Goal: Answer question/provide support: Share knowledge or assist other users

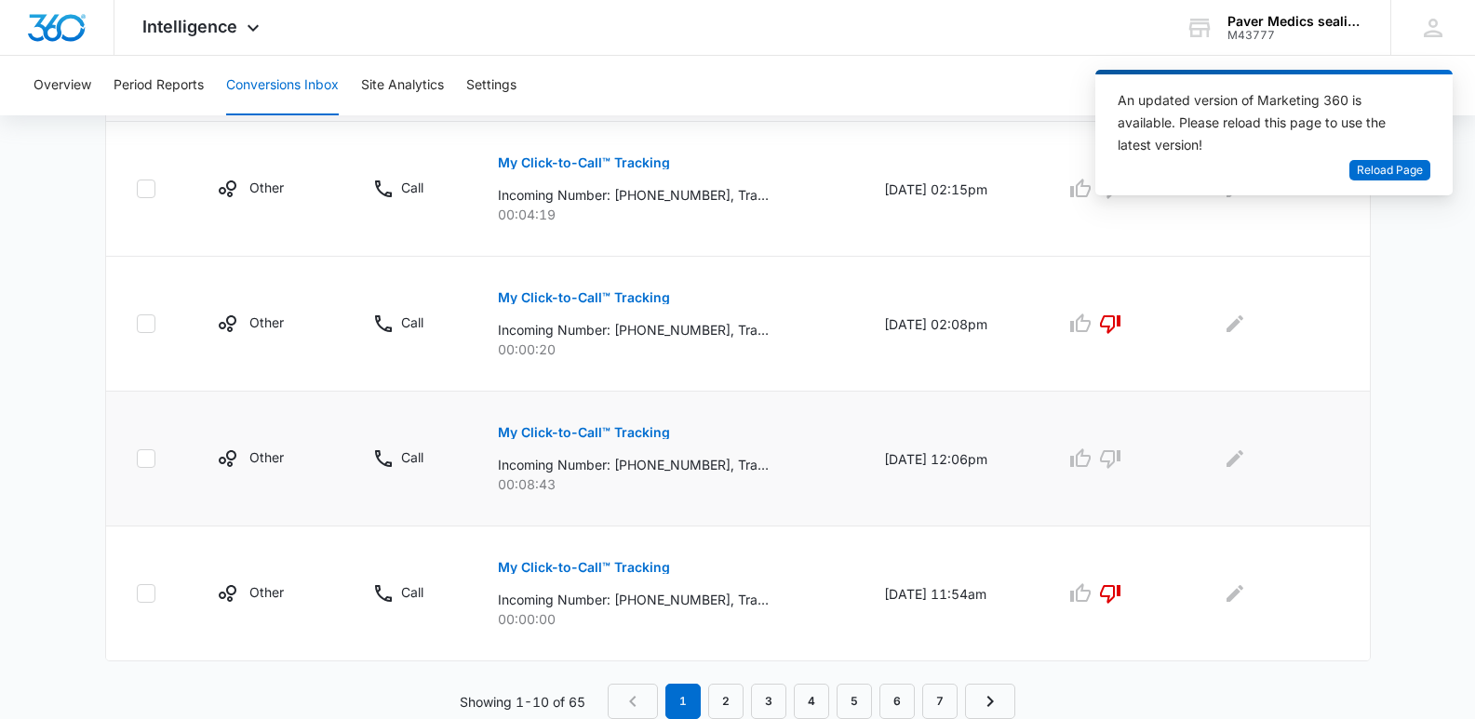
click at [573, 435] on p "My Click-to-Call™ Tracking" at bounding box center [584, 432] width 172 height 13
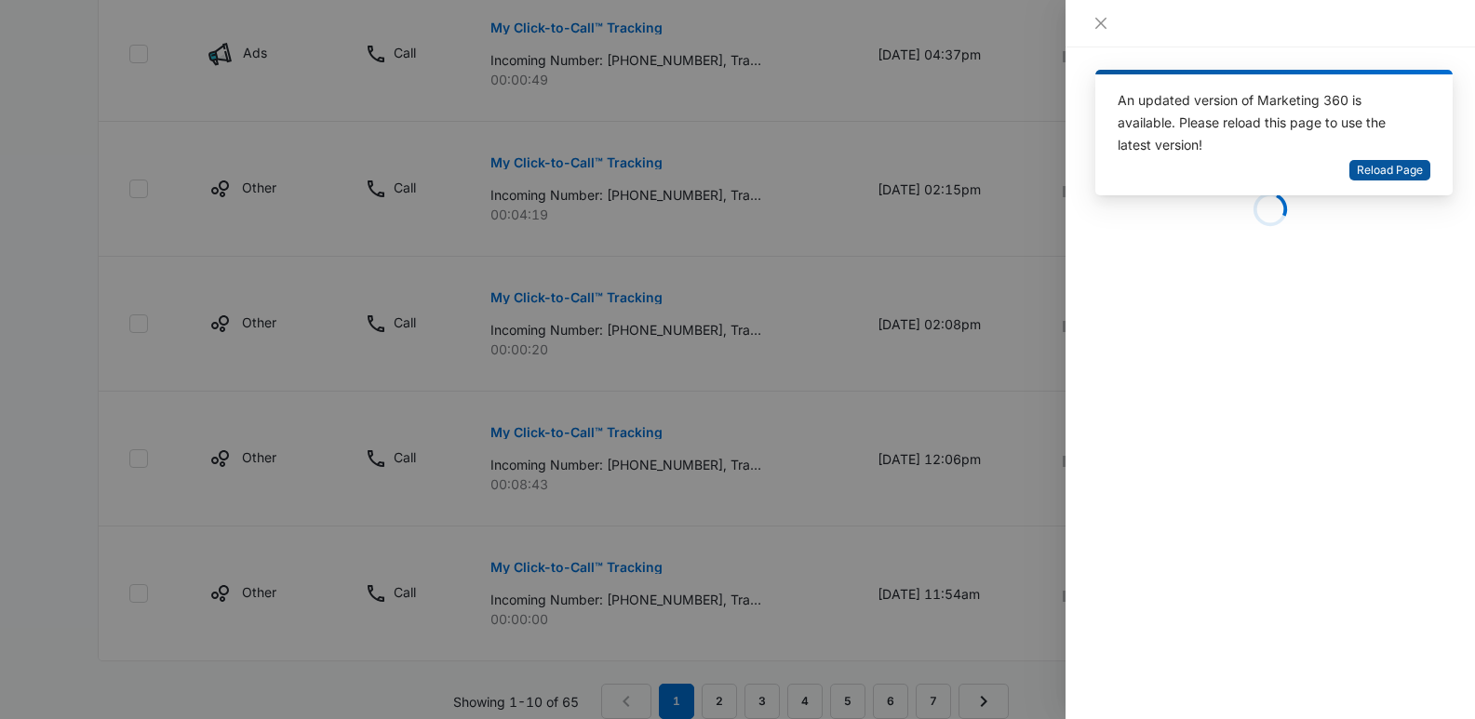
click at [1392, 174] on span "Reload Page" at bounding box center [1390, 171] width 66 height 18
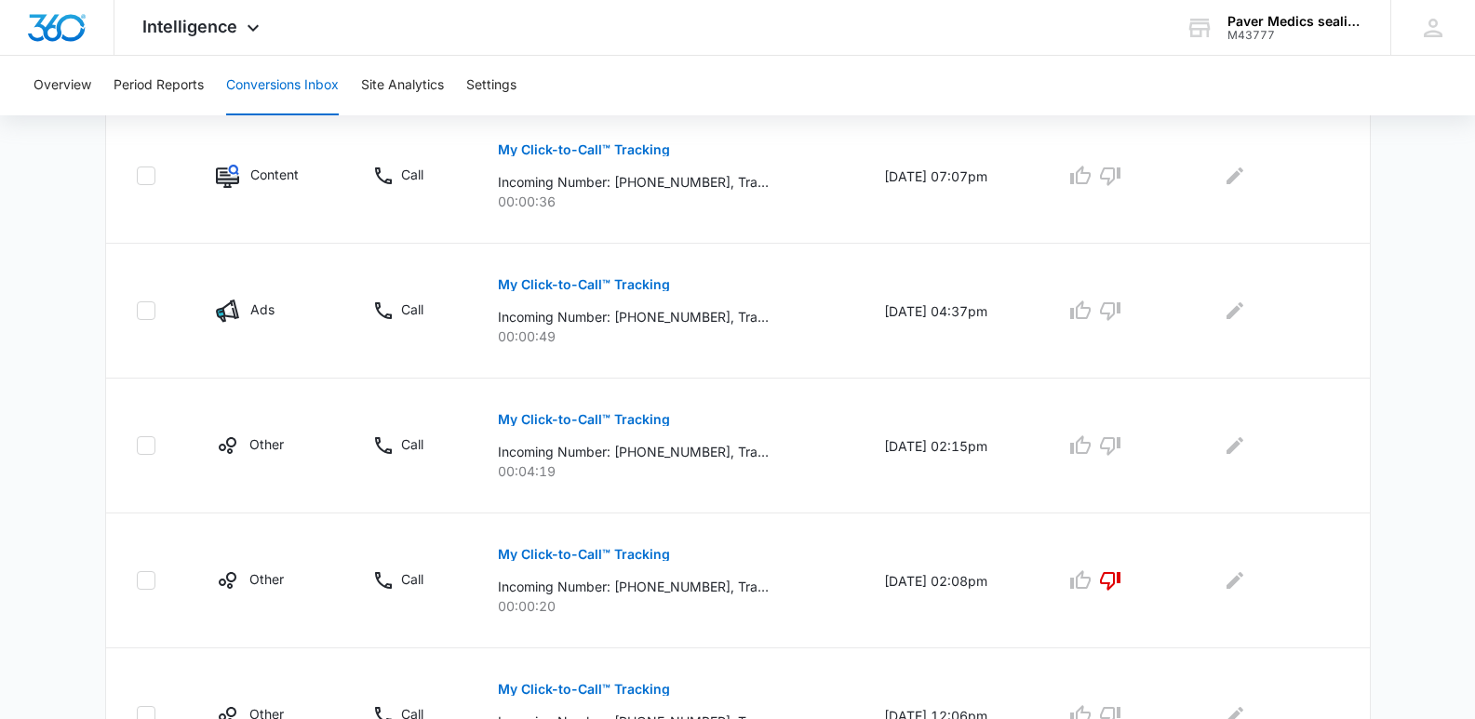
scroll to position [1241, 0]
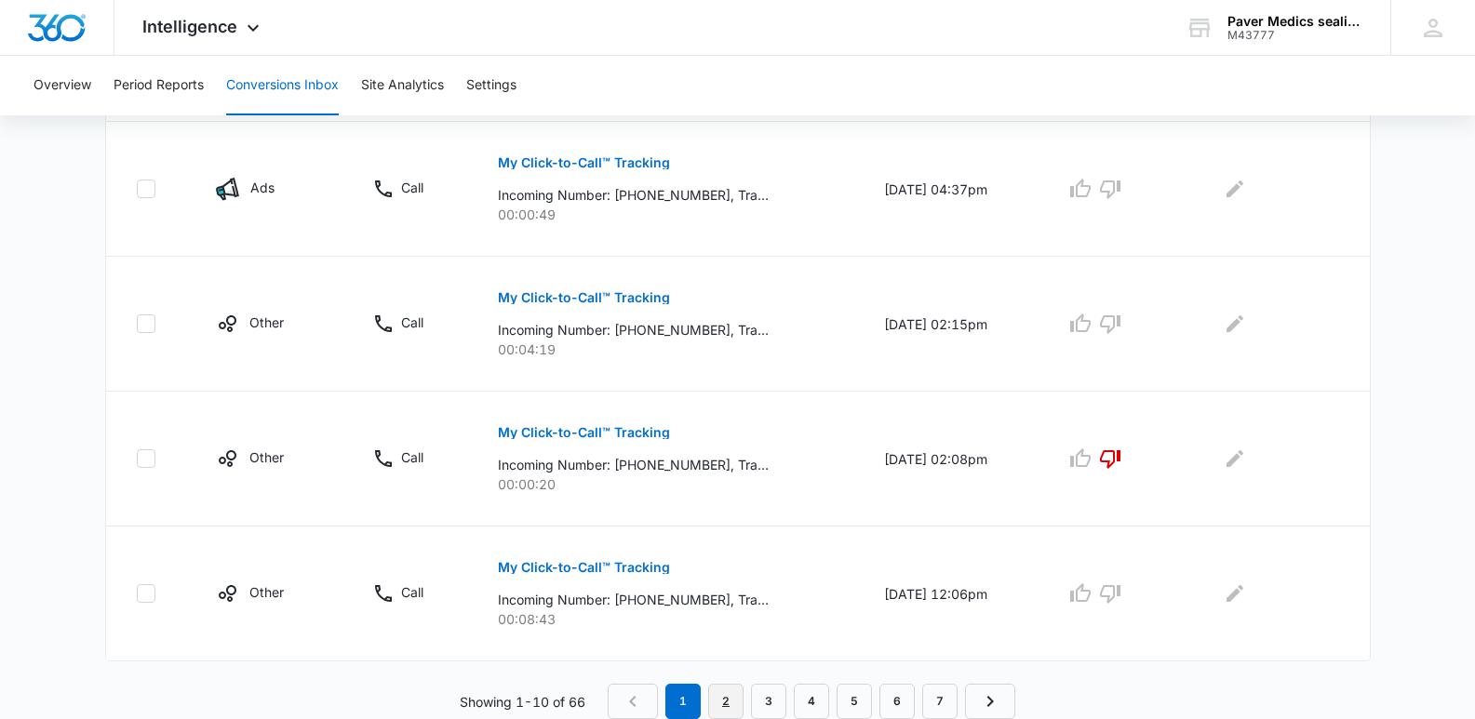
click at [722, 701] on link "2" at bounding box center [725, 701] width 35 height 35
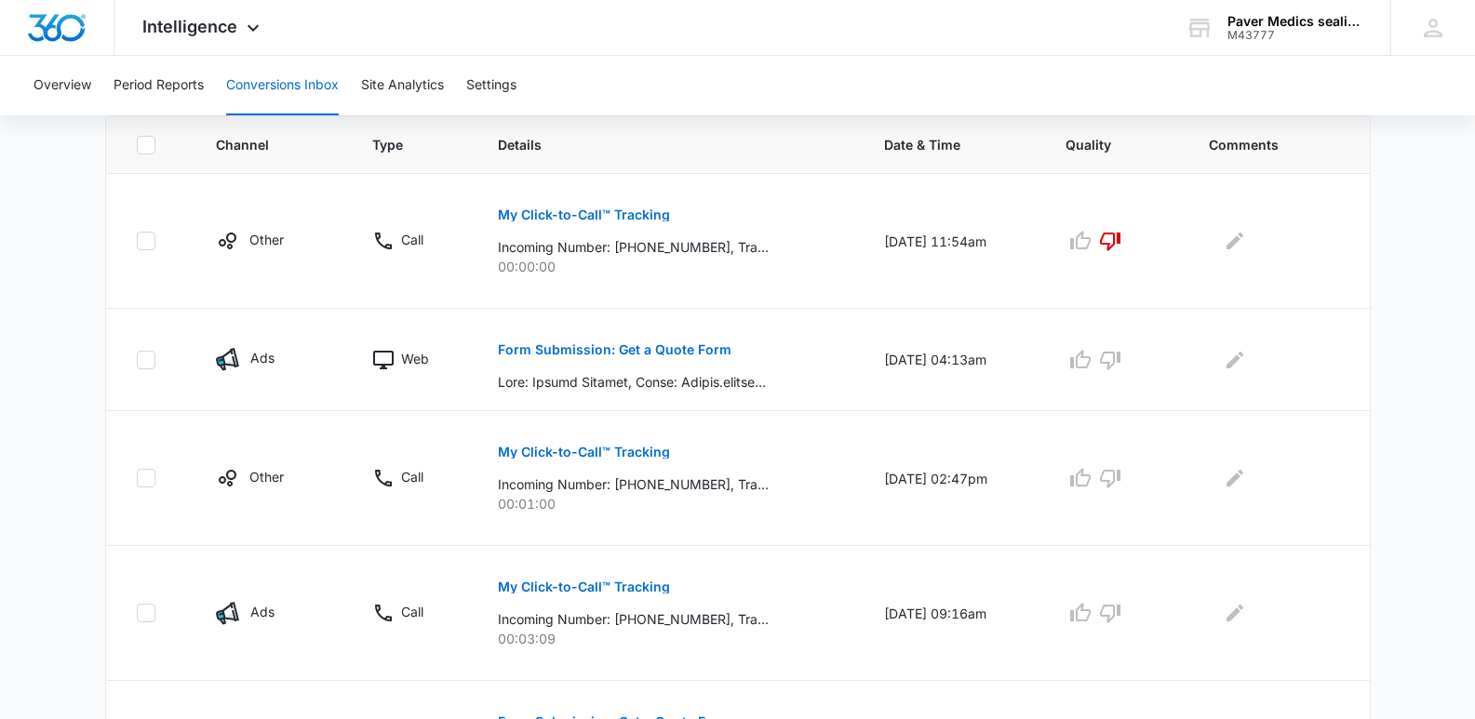
scroll to position [417, 0]
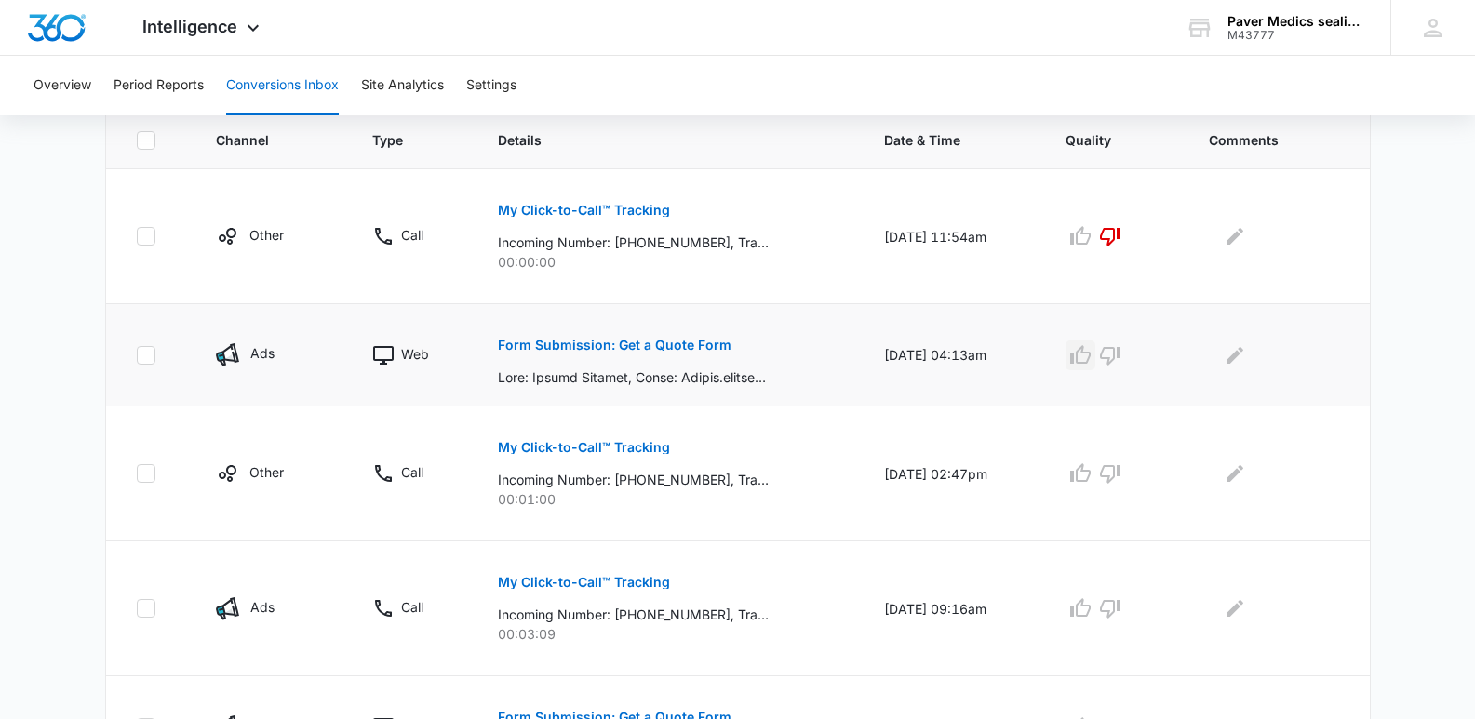
click at [1091, 356] on icon "button" at bounding box center [1080, 355] width 22 height 22
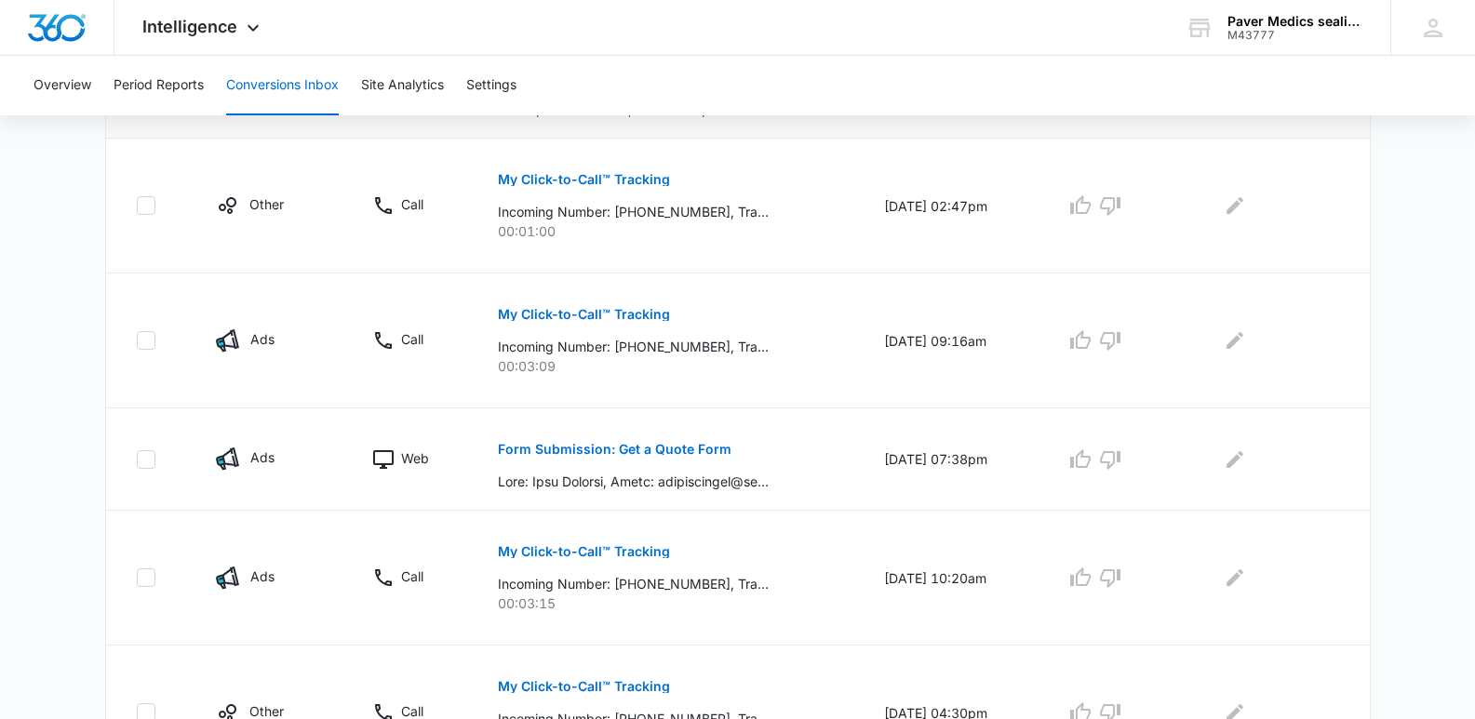
scroll to position [687, 0]
click at [609, 453] on p "Form Submission: Get a Quote Form" at bounding box center [615, 447] width 234 height 13
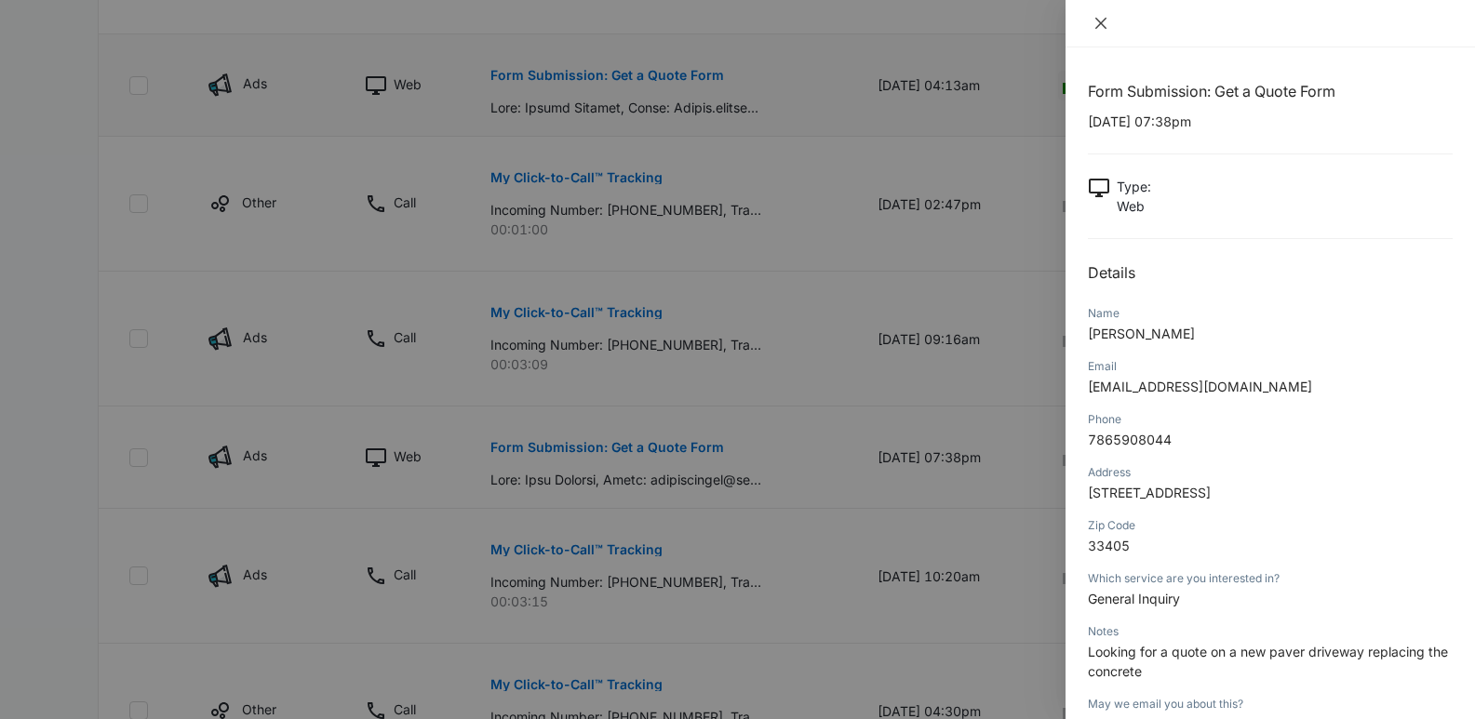
click at [1102, 23] on icon "close" at bounding box center [1100, 23] width 11 height 11
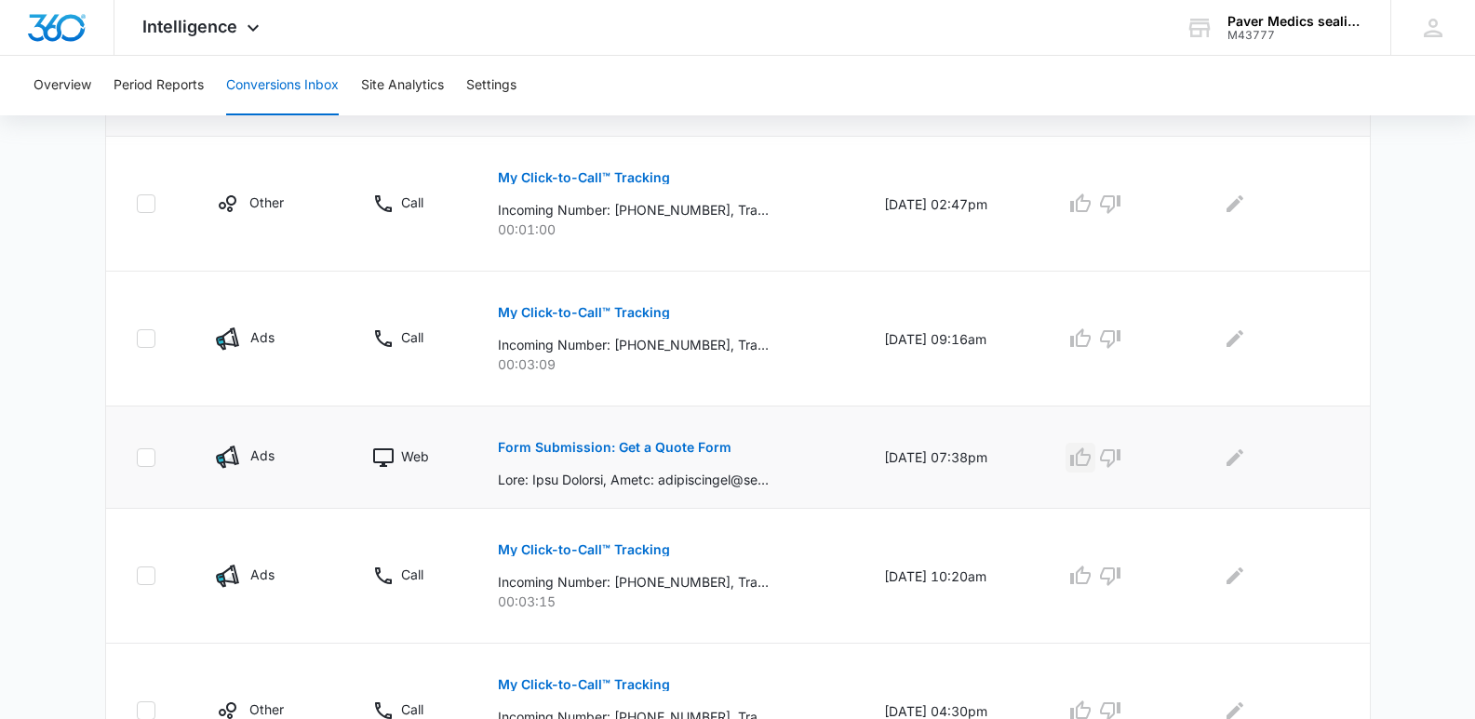
click at [1091, 460] on icon "button" at bounding box center [1080, 458] width 22 height 22
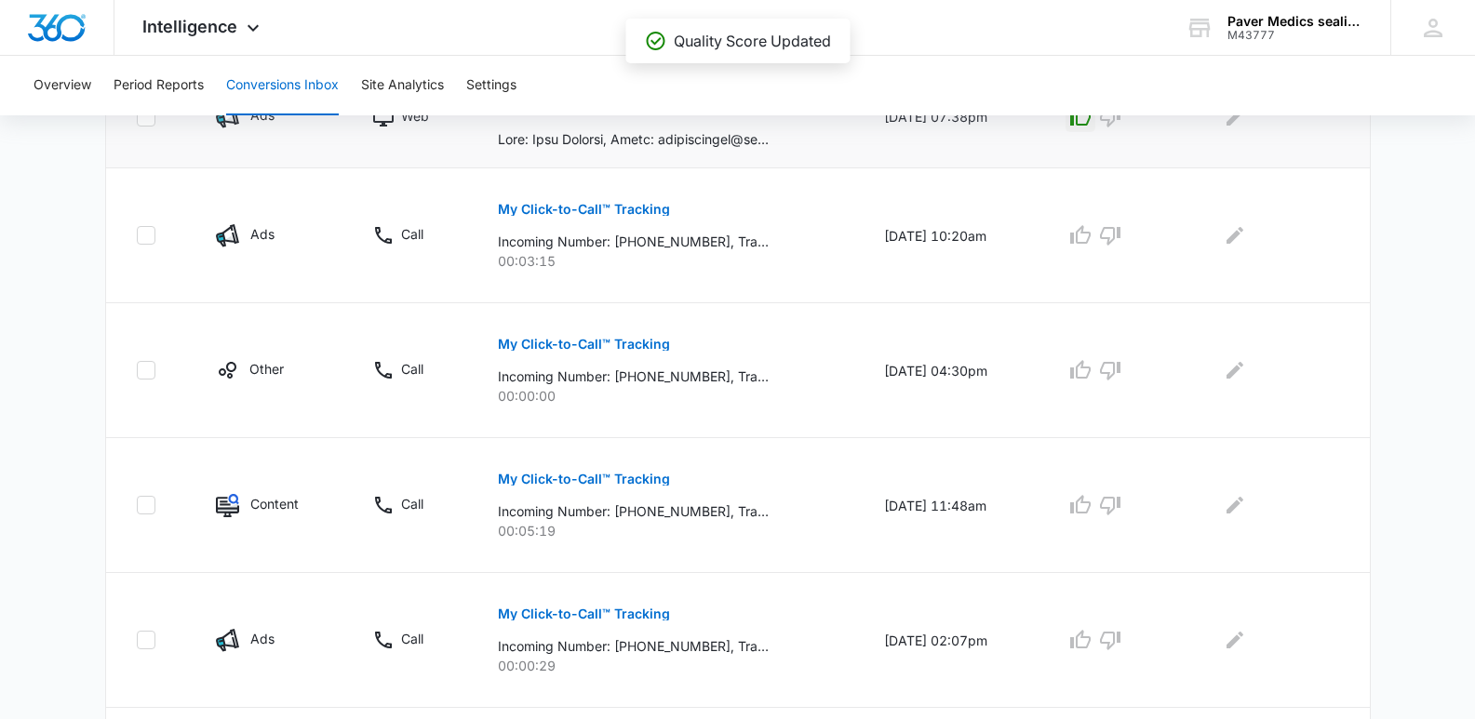
scroll to position [1032, 0]
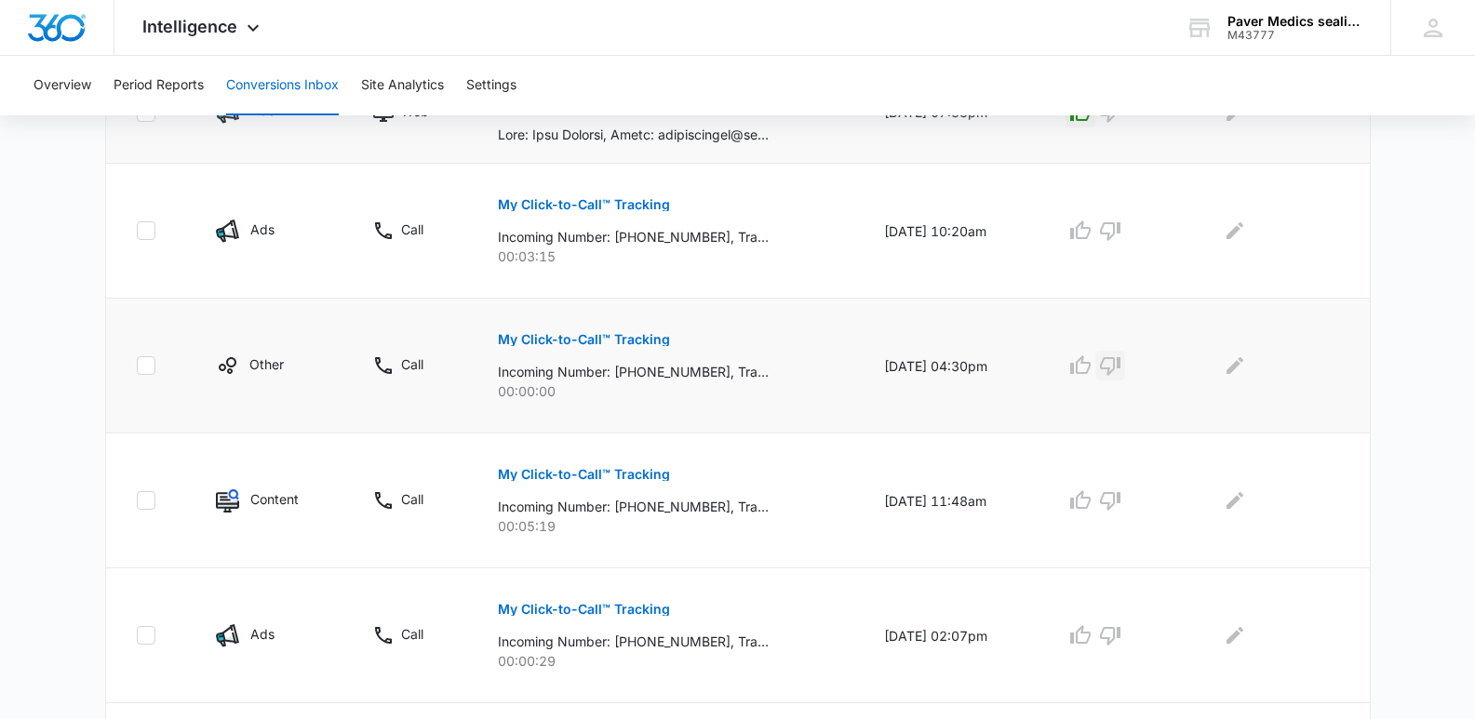
click at [1120, 368] on icon "button" at bounding box center [1110, 366] width 20 height 19
click at [624, 609] on p "My Click-to-Call™ Tracking" at bounding box center [584, 609] width 172 height 13
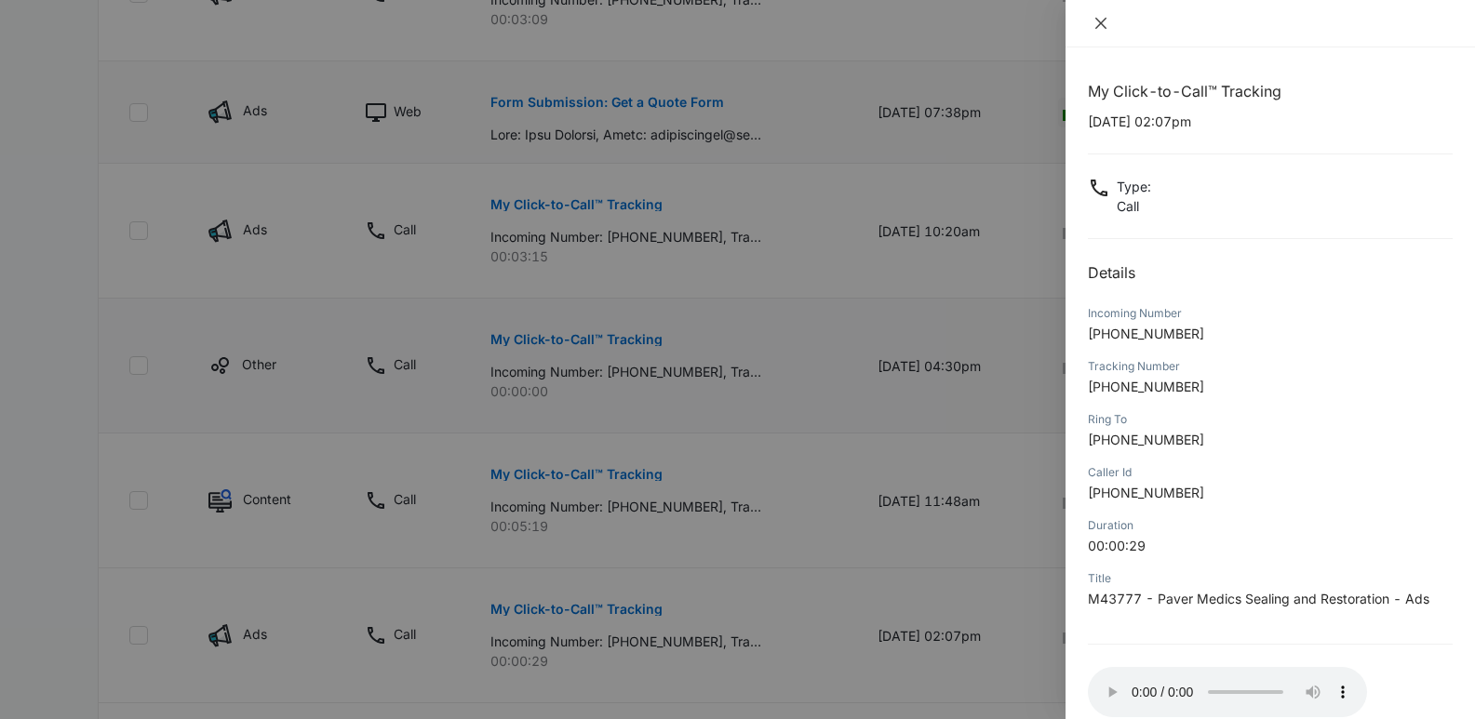
click at [1102, 23] on icon "close" at bounding box center [1100, 23] width 11 height 11
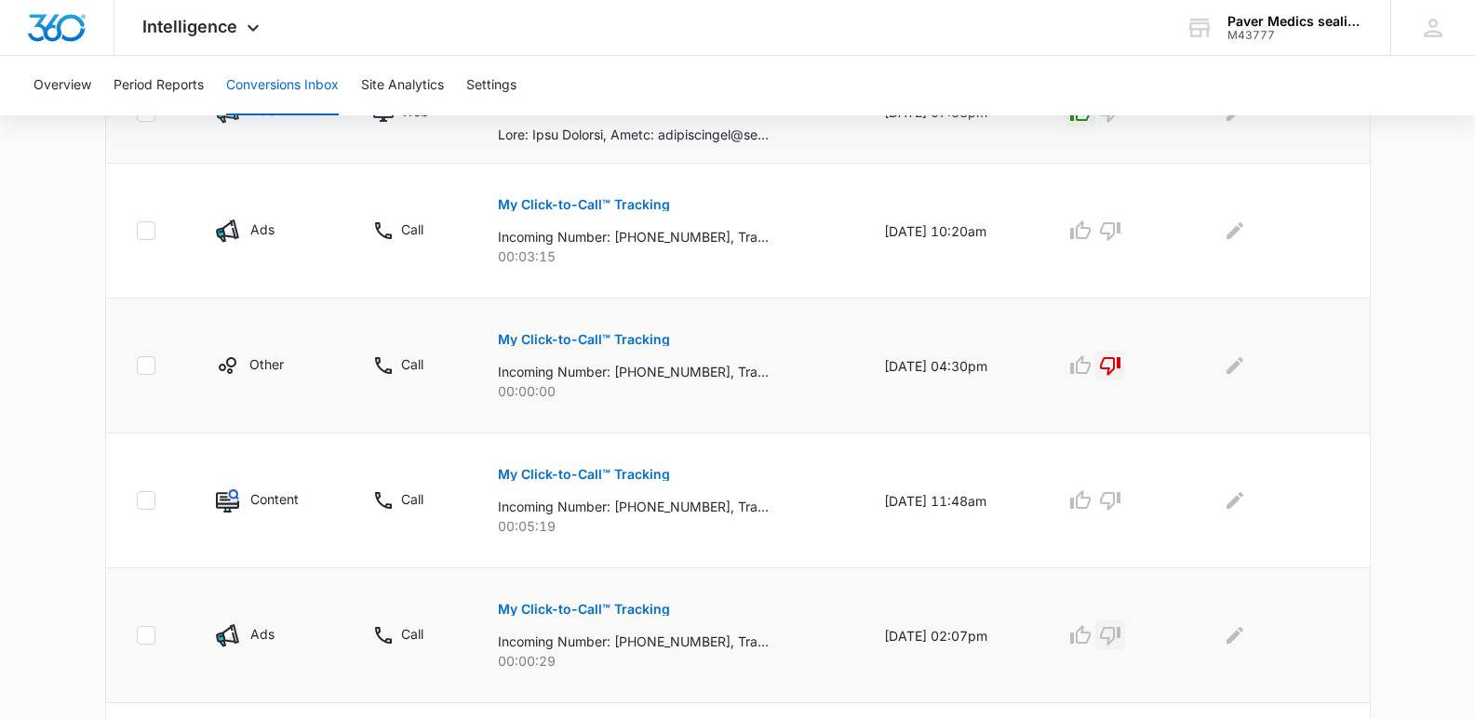
click at [1120, 633] on icon "button" at bounding box center [1110, 636] width 20 height 19
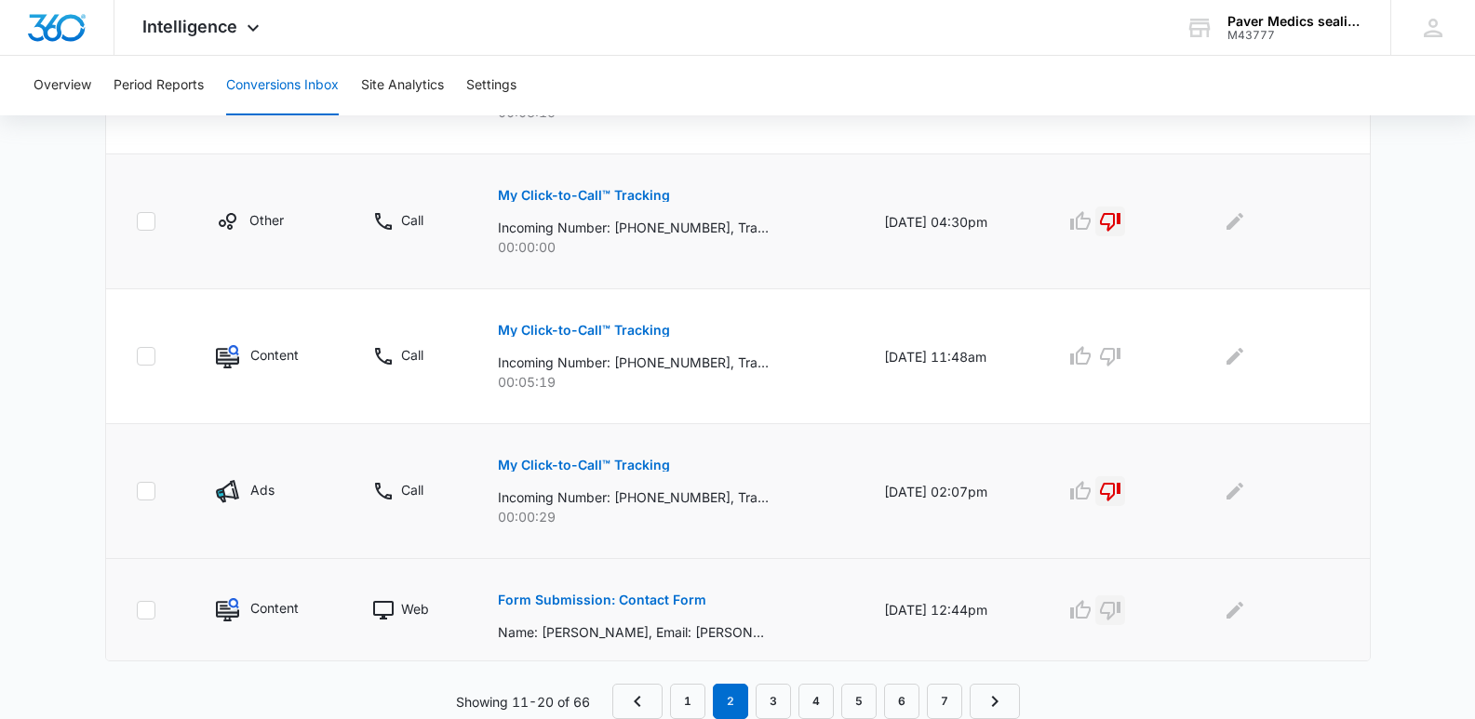
click at [1116, 610] on icon "button" at bounding box center [1110, 610] width 22 height 22
click at [1243, 608] on icon "Edit Comments" at bounding box center [1234, 609] width 17 height 17
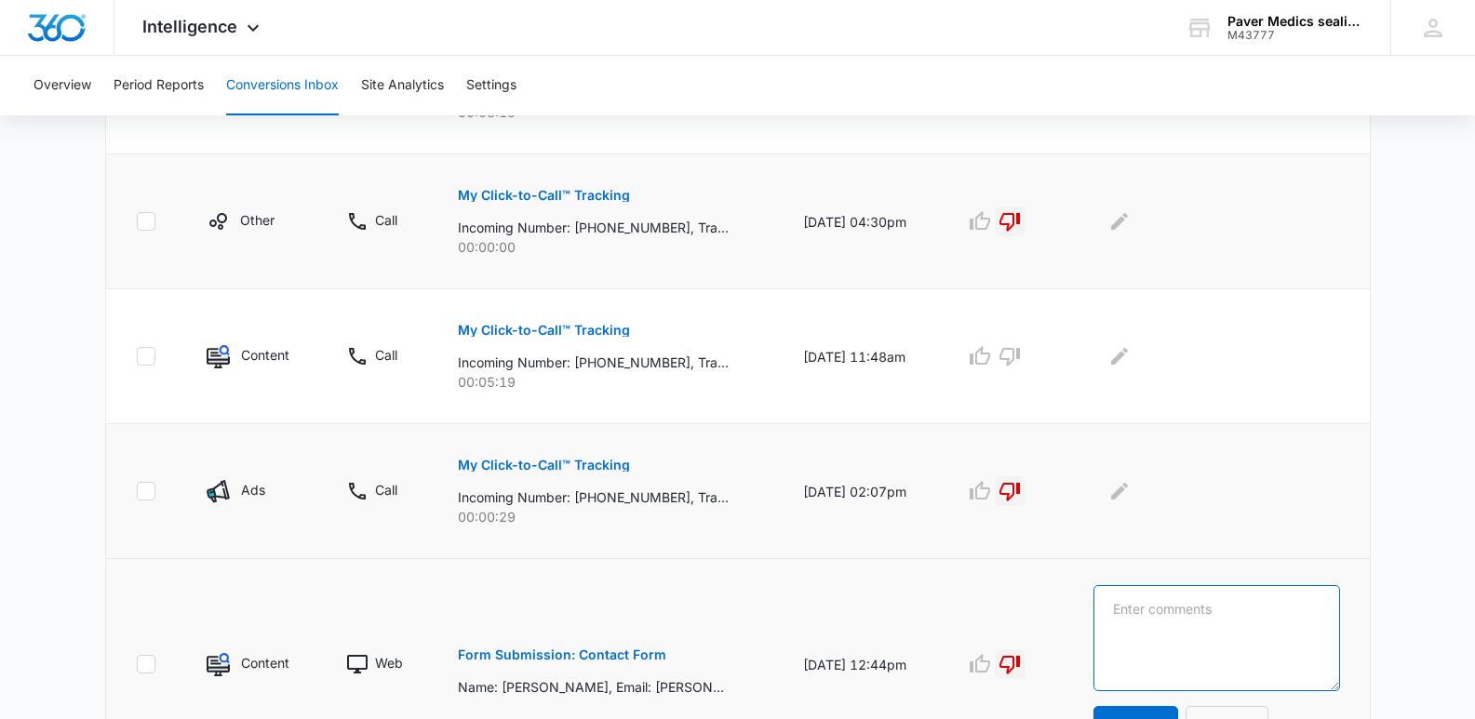
click at [1245, 608] on textarea at bounding box center [1216, 638] width 247 height 106
type textarea "repeat customer"
click at [1163, 713] on button "Update" at bounding box center [1135, 728] width 85 height 45
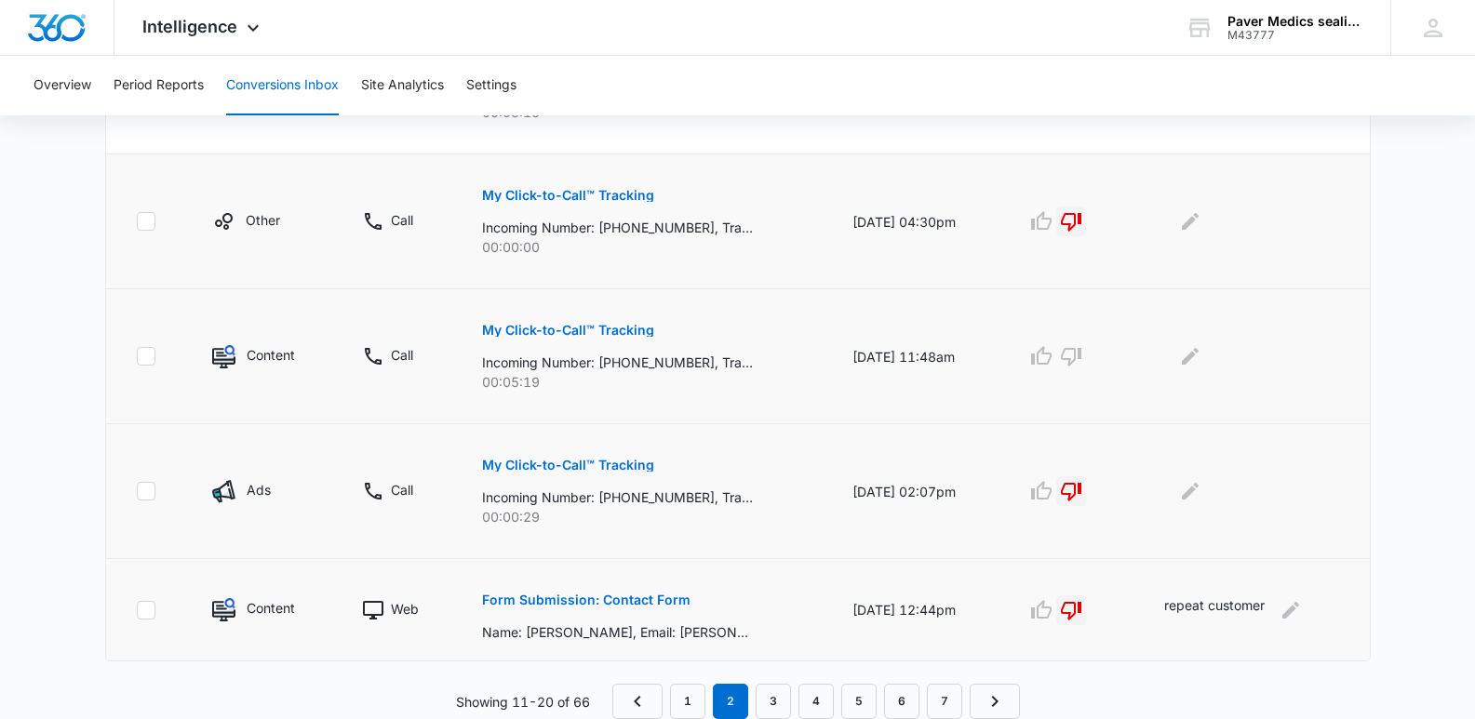
click at [505, 334] on p "My Click-to-Call™ Tracking" at bounding box center [568, 330] width 172 height 13
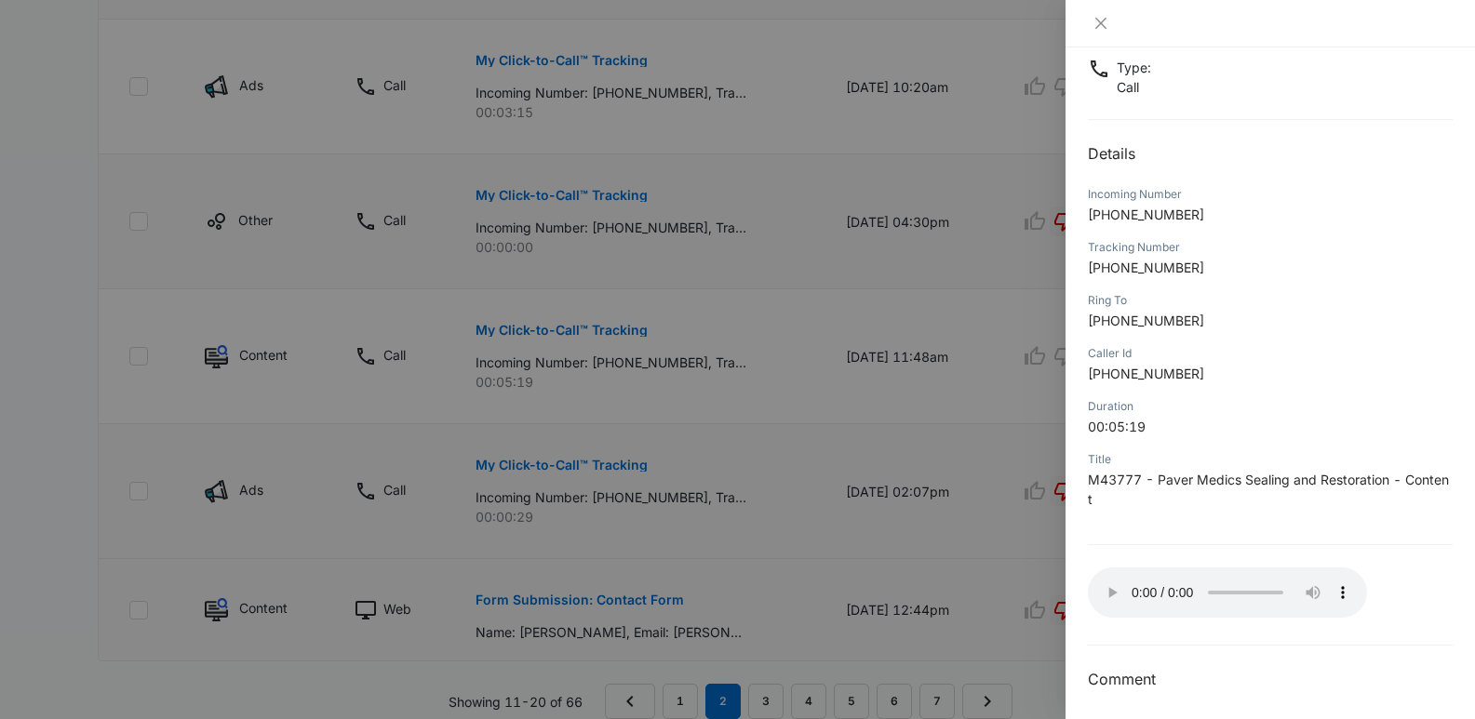
scroll to position [126, 0]
